Goal: Task Accomplishment & Management: Complete application form

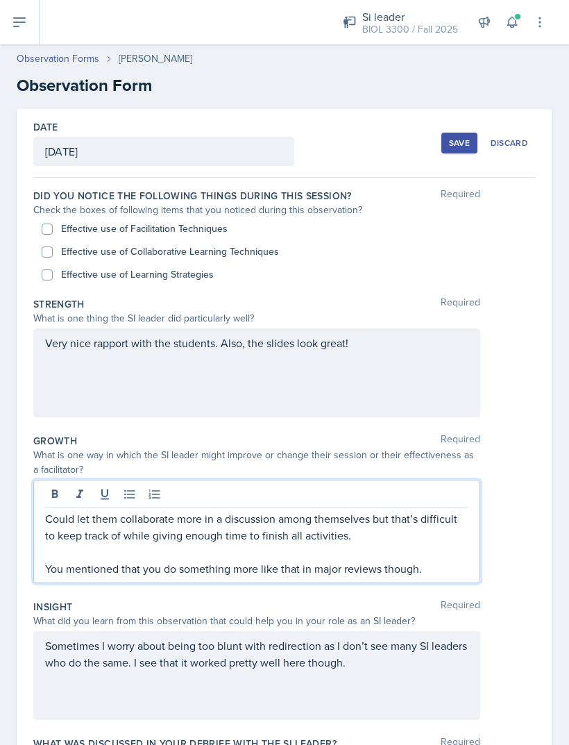
scroll to position [263, 0]
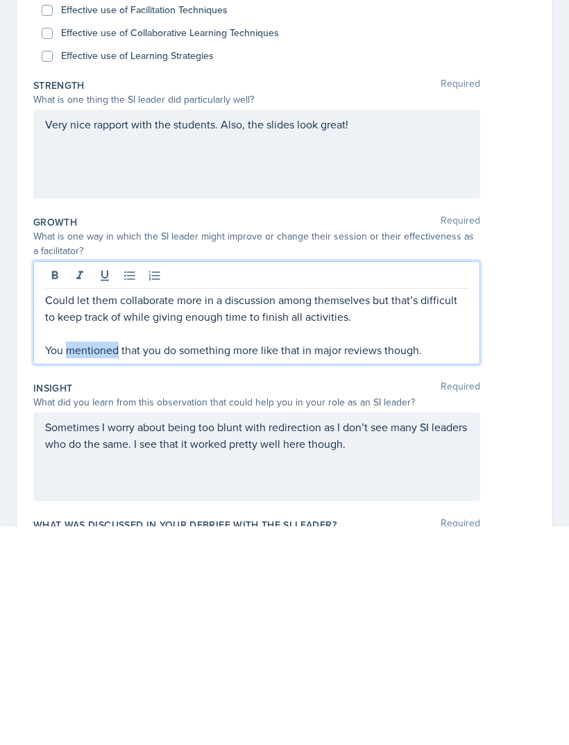
click at [57, 560] on p "You mentioned that you do something more like that in major reviews though." at bounding box center [256, 568] width 423 height 17
click at [38, 480] on div "Could let them collaborate more in a discussion among themselves but that’s dif…" at bounding box center [256, 531] width 447 height 103
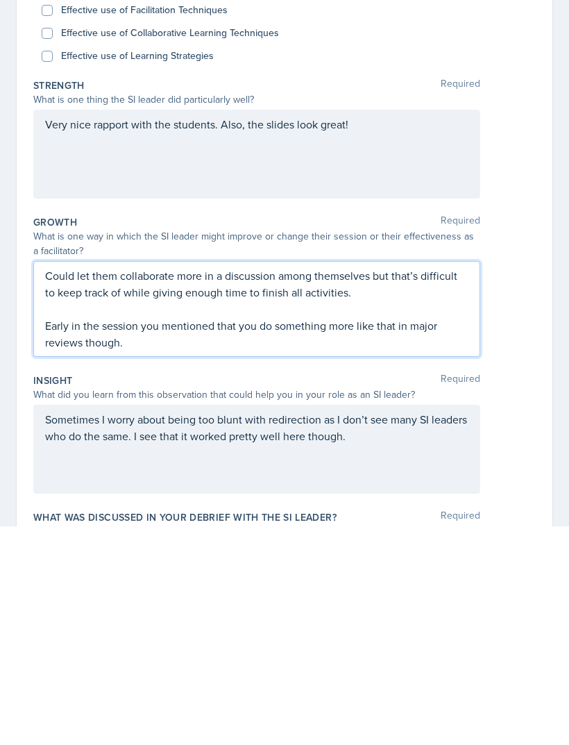
click at [99, 328] on div "Very nice rapport with the students. Also, the slides look great!" at bounding box center [256, 372] width 447 height 89
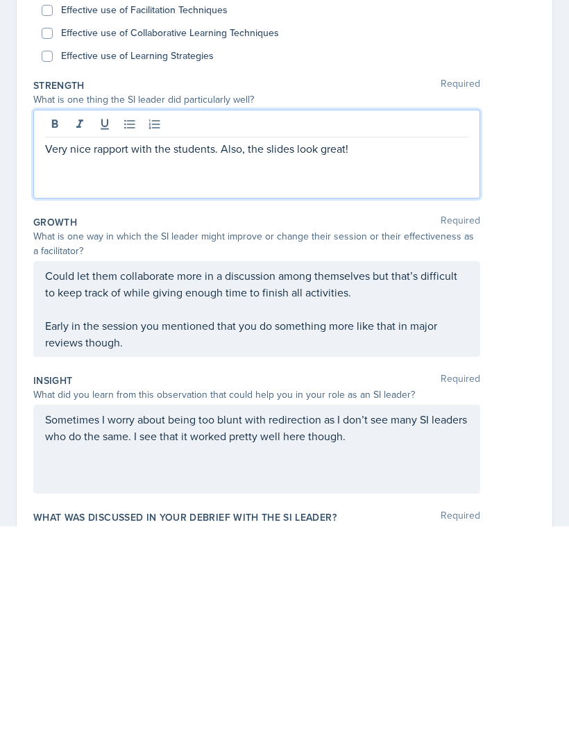
click at [444, 333] on div at bounding box center [256, 344] width 423 height 23
click at [442, 333] on div at bounding box center [256, 344] width 423 height 23
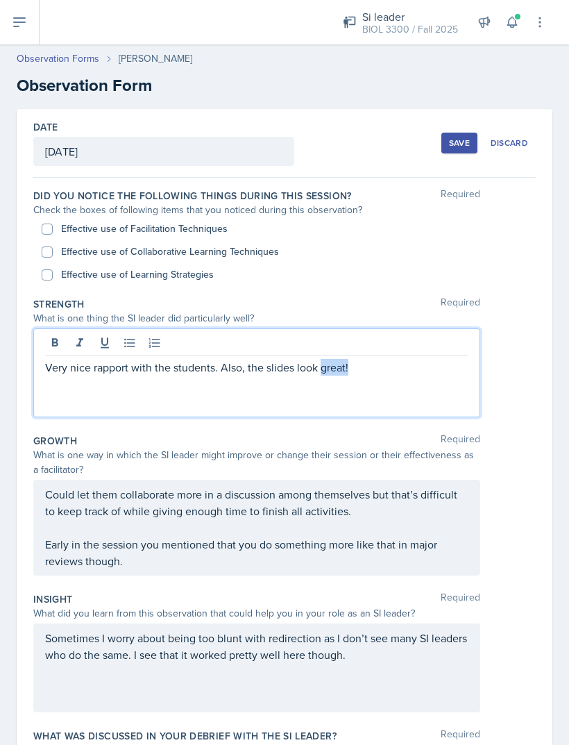
click at [419, 359] on p "Very nice rapport with the students. Also, the slides look great!" at bounding box center [256, 367] width 423 height 17
click at [432, 359] on p "Very nice rapport with the students. Also, the slides look great!" at bounding box center [256, 367] width 423 height 17
click at [103, 392] on p "I think that" at bounding box center [256, 400] width 423 height 17
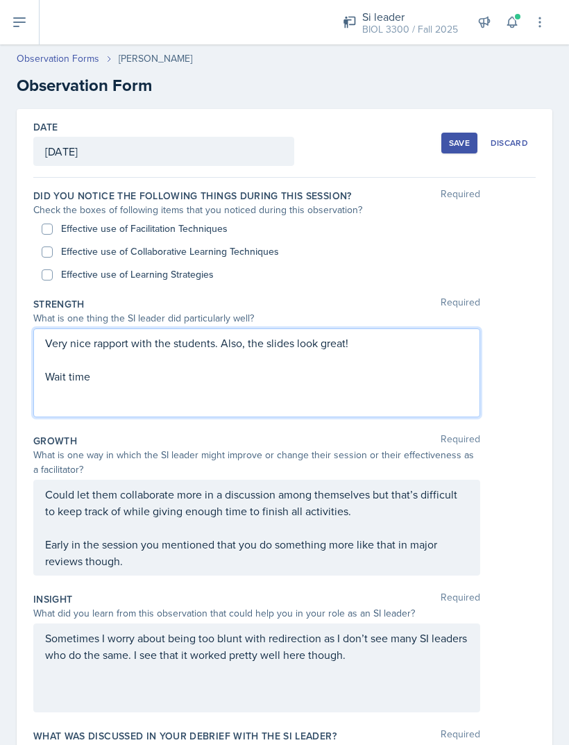
click at [54, 217] on div "Effective use of Facilitation Techniques" at bounding box center [285, 228] width 486 height 23
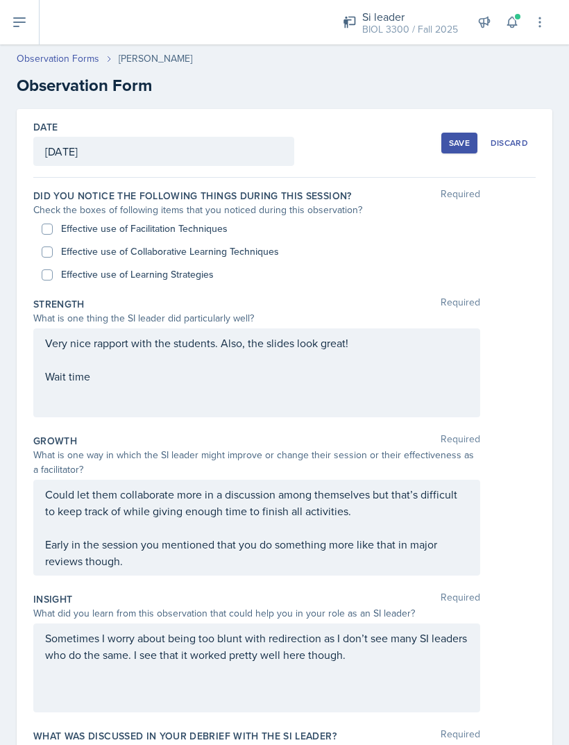
click at [52, 223] on input "Effective use of Facilitation Techniques" at bounding box center [47, 228] width 11 height 11
checkbox input "true"
click at [51, 246] on input "Effective use of Collaborative Learning Techniques" at bounding box center [47, 251] width 11 height 11
checkbox input "true"
click at [50, 269] on input "Effective use of Learning Strategies" at bounding box center [47, 274] width 11 height 11
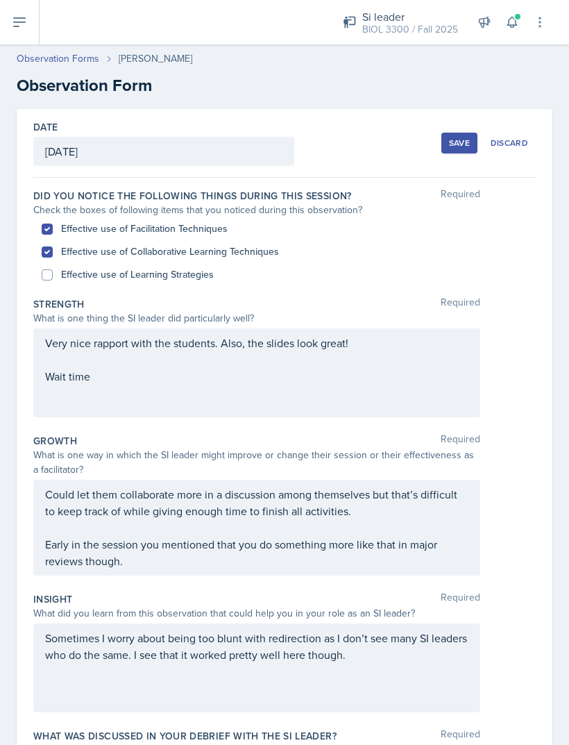
checkbox input "true"
click at [101, 339] on div "Very nice rapport with the students. Also, the slides look great! Wait time" at bounding box center [256, 360] width 423 height 50
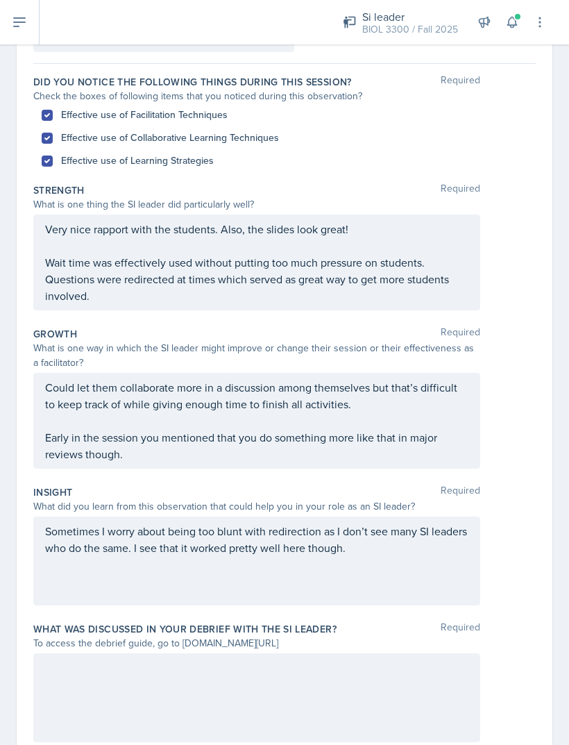
scroll to position [112, 0]
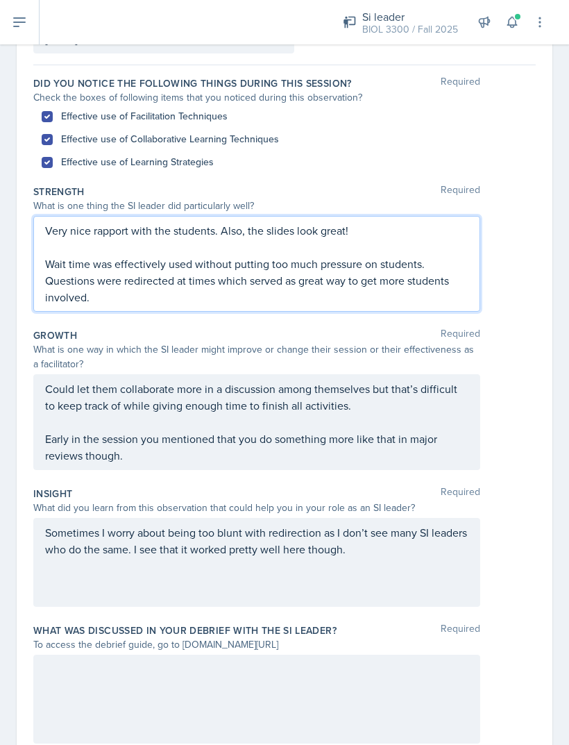
click at [418, 679] on div at bounding box center [256, 698] width 447 height 89
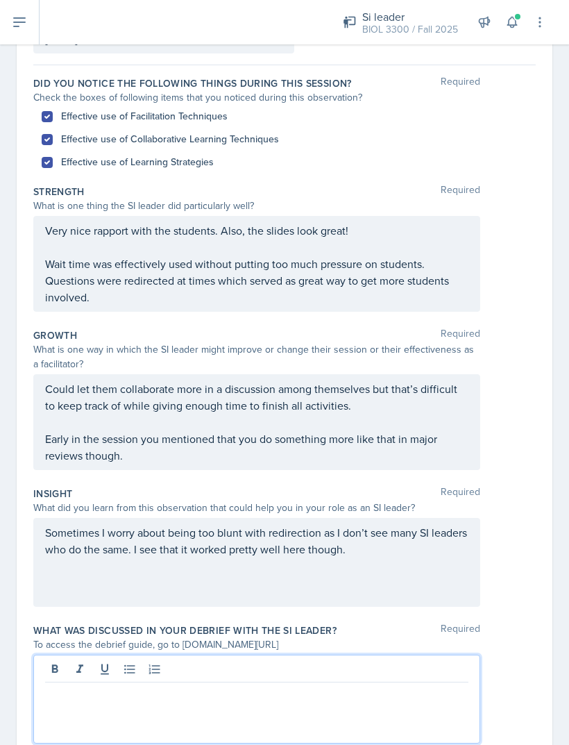
click at [417, 685] on p at bounding box center [256, 693] width 423 height 17
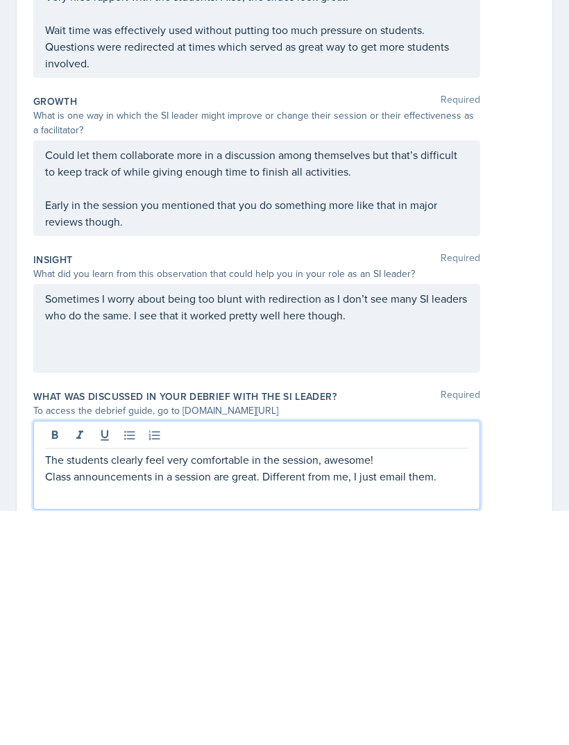
click at [370, 702] on p "Class announcements in a session are great. Different from me, I just email the…" at bounding box center [256, 710] width 423 height 17
click at [450, 702] on p "Class announcements in a session are great. Different from me, I just email the…" at bounding box center [256, 710] width 423 height 17
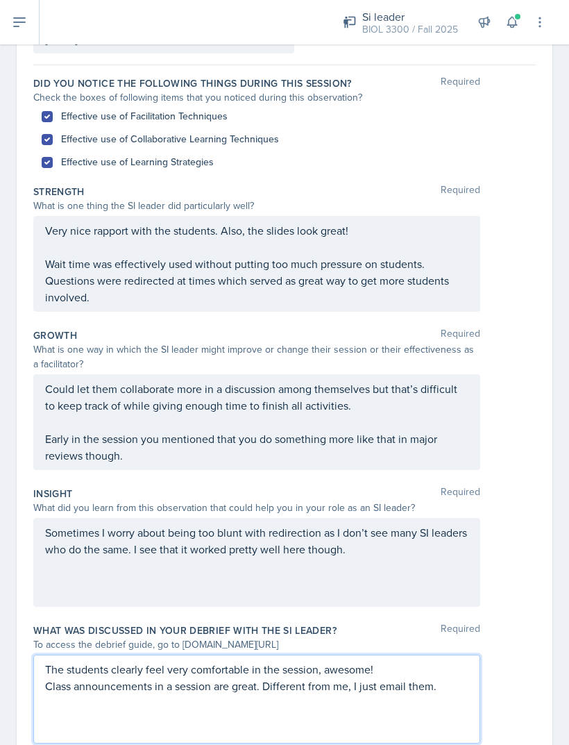
click at [459, 380] on p "Could let them collaborate more in a discussion among themselves but that’s dif…" at bounding box center [256, 396] width 423 height 33
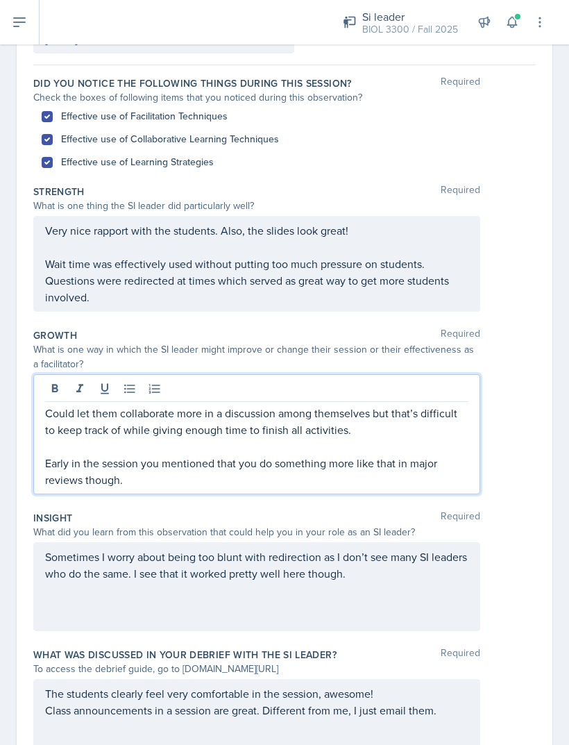
click at [142, 455] on p "Early in the session you mentioned that you do something more like that in majo…" at bounding box center [256, 471] width 423 height 33
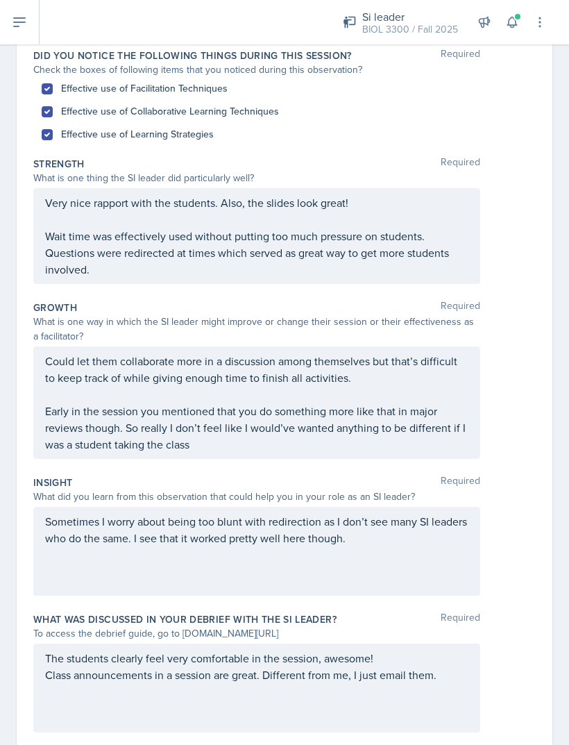
scroll to position [139, 0]
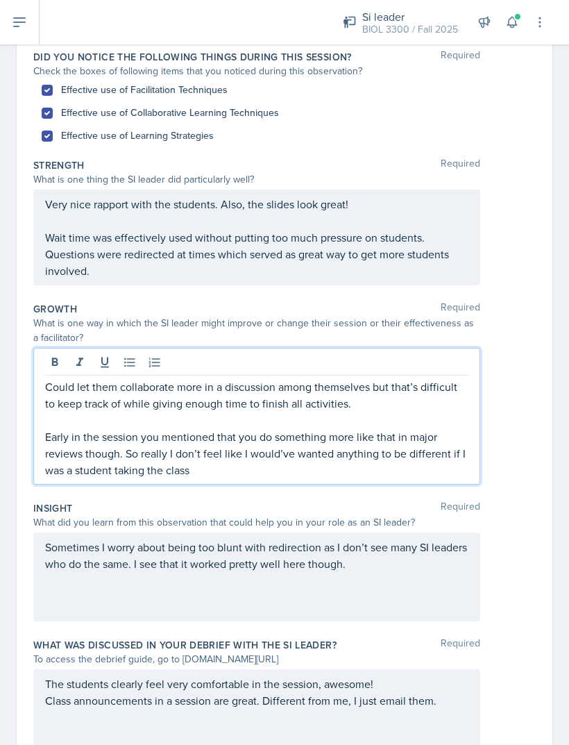
click at [468, 669] on div "The students clearly feel very comfortable in the session, awesome! Class annou…" at bounding box center [256, 713] width 447 height 89
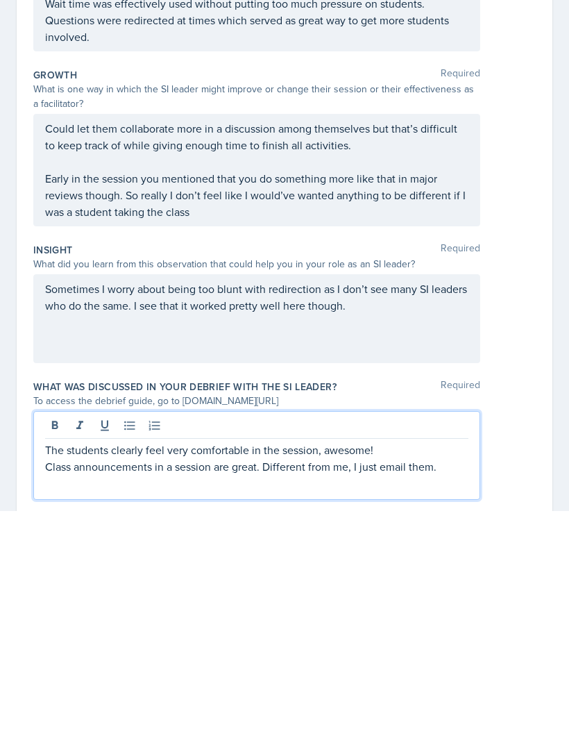
click at [457, 692] on p "Class announcements in a session are great. Different from me, I just email the…" at bounding box center [256, 700] width 423 height 17
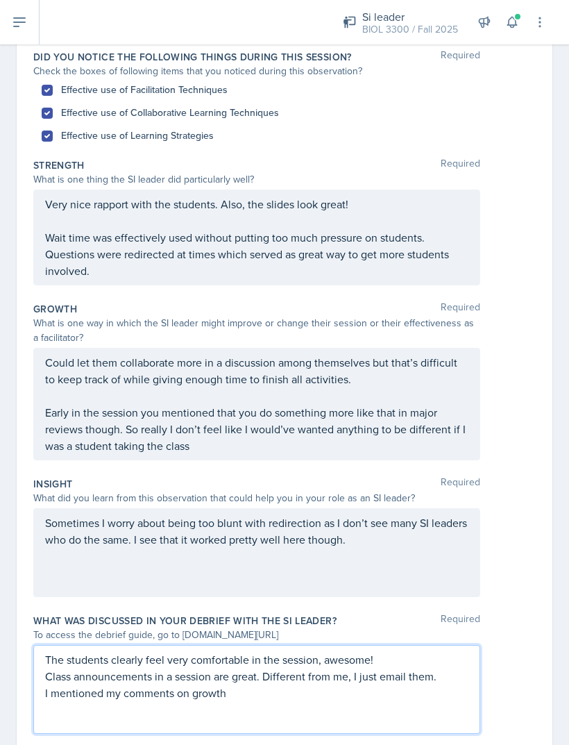
click at [297, 684] on p "I mentioned my comments on growth" at bounding box center [256, 692] width 423 height 17
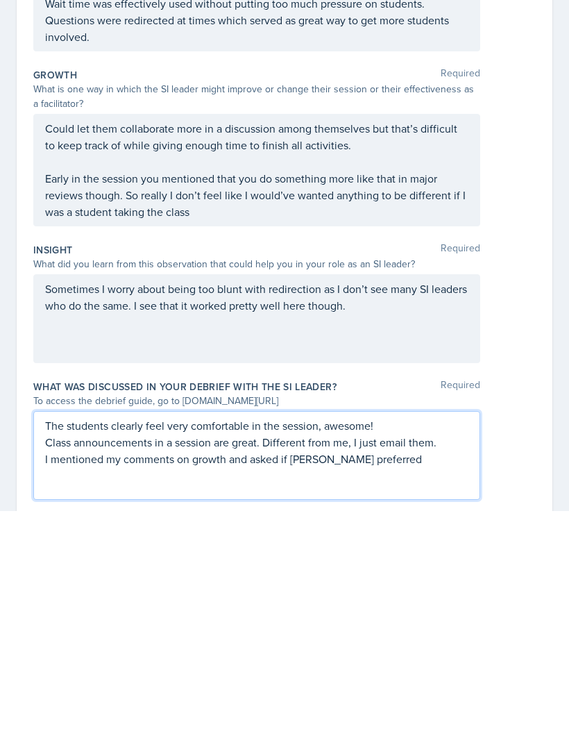
click at [324, 668] on p "Class announcements in a session are great. Different from me, I just email the…" at bounding box center [256, 676] width 423 height 17
click at [422, 684] on p "I mentioned my comments on growth and asked if [PERSON_NAME] preferred" at bounding box center [256, 692] width 423 height 17
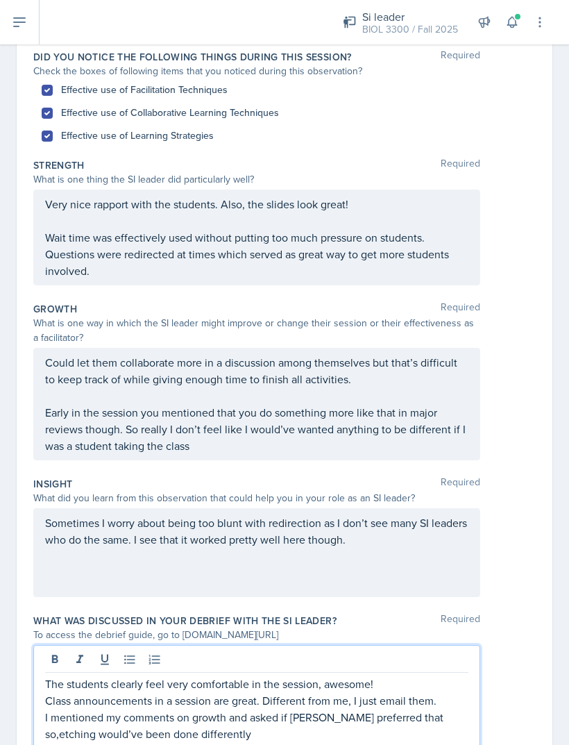
click at [441, 692] on p "Class announcements in a session are great. Different from me, I just email the…" at bounding box center [256, 700] width 423 height 17
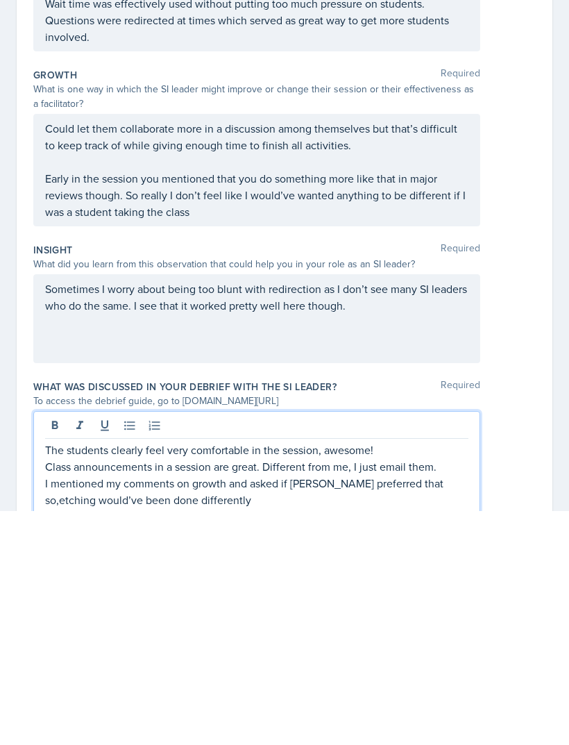
click at [425, 709] on p "I mentioned my comments on growth and asked if [PERSON_NAME] preferred that so,…" at bounding box center [256, 725] width 423 height 33
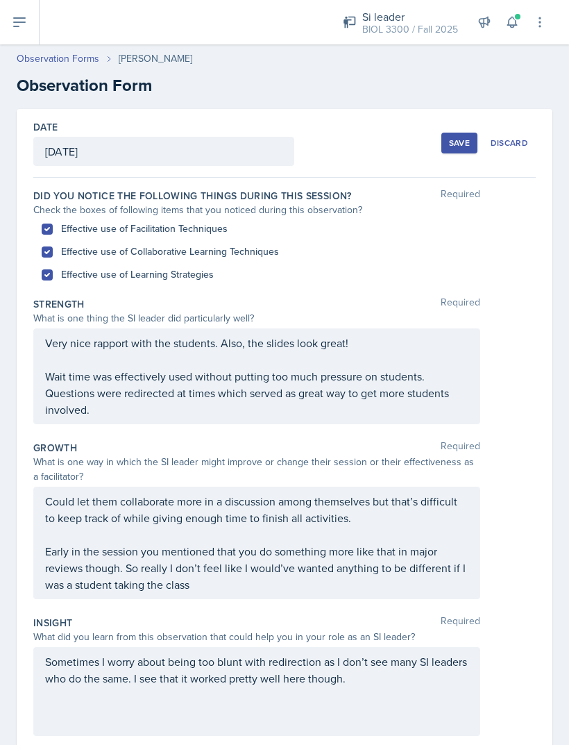
scroll to position [0, 0]
click at [448, 133] on button "Save" at bounding box center [459, 143] width 36 height 21
